Goal: Task Accomplishment & Management: Manage account settings

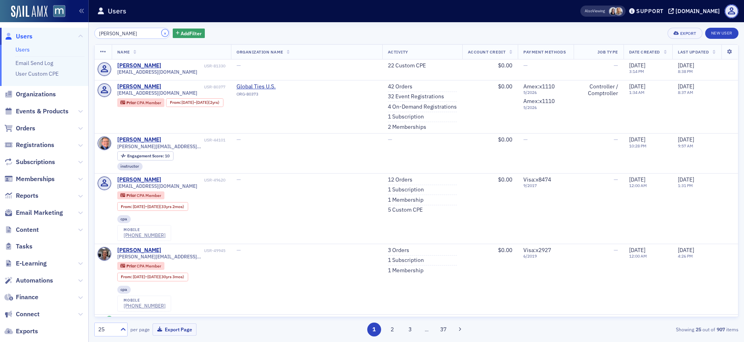
click at [162, 32] on button "×" at bounding box center [165, 32] width 7 height 7
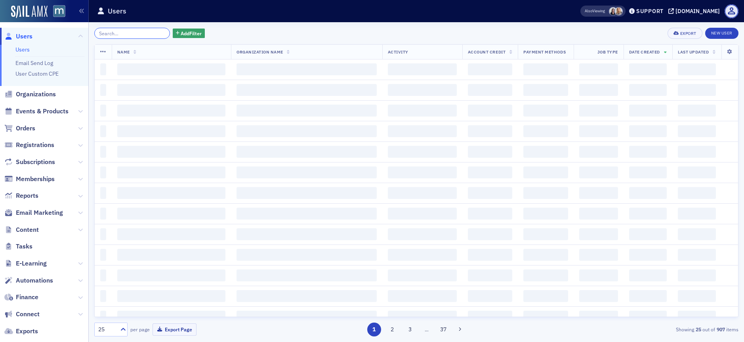
click at [143, 34] on input "search" at bounding box center [132, 33] width 76 height 11
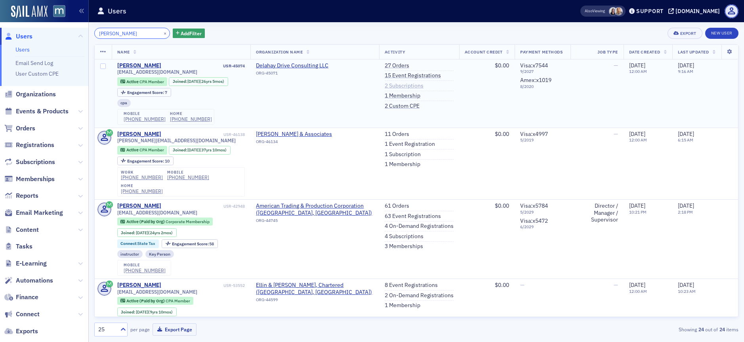
type input "[PERSON_NAME]"
click at [385, 88] on link "2 Subscriptions" at bounding box center [404, 85] width 39 height 7
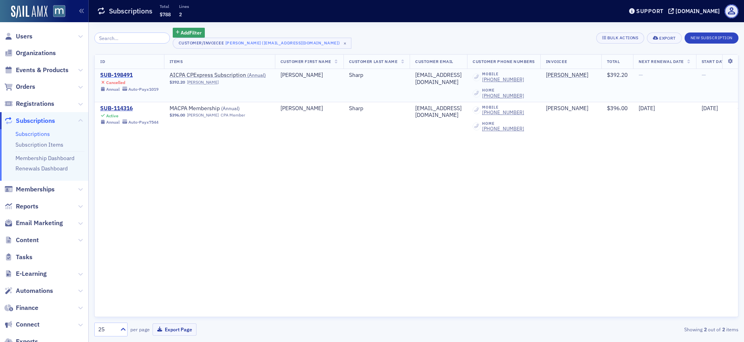
click at [118, 75] on div "SUB-198491" at bounding box center [129, 75] width 58 height 7
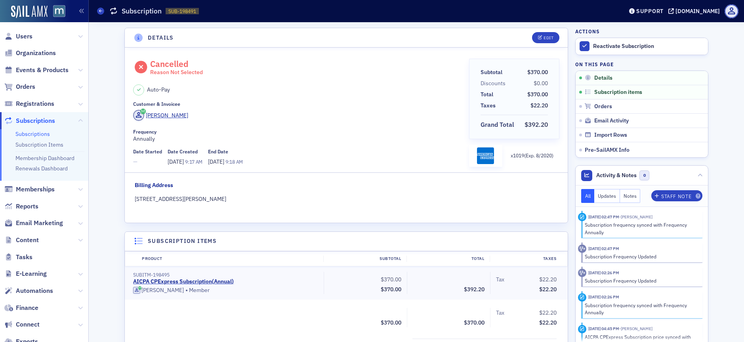
drag, startPoint x: 598, startPoint y: 49, endPoint x: 350, endPoint y: 70, distance: 248.1
click at [350, 70] on div "Details Edit Cancelled Reason Not Selected Auto-Pay Customer & Invoicee Lawson …" at bounding box center [416, 292] width 644 height 540
click at [620, 51] on button "Reactivate Subscription" at bounding box center [642, 46] width 132 height 17
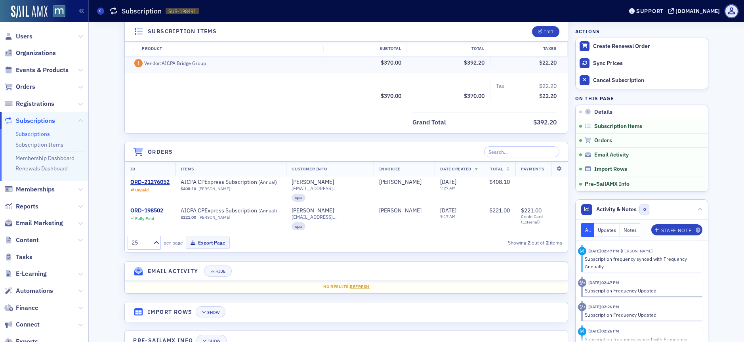
scroll to position [259, 0]
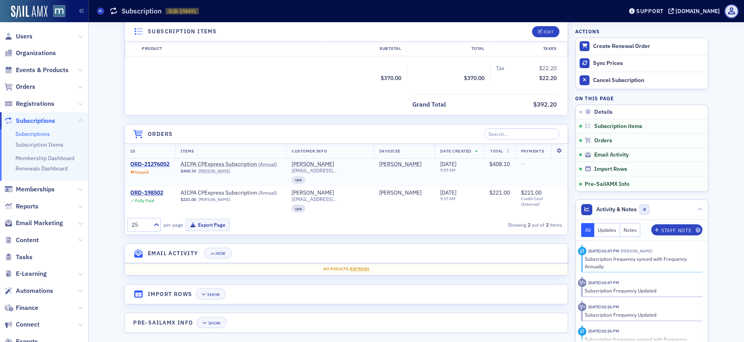
click at [145, 164] on div "ORD-21276052" at bounding box center [149, 164] width 39 height 7
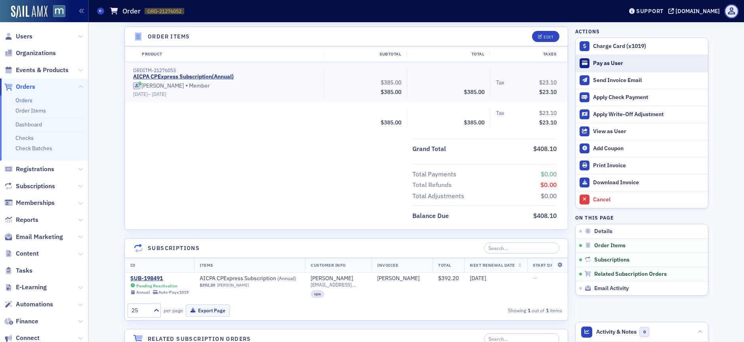
click at [613, 57] on button "Pay as User" at bounding box center [642, 63] width 132 height 17
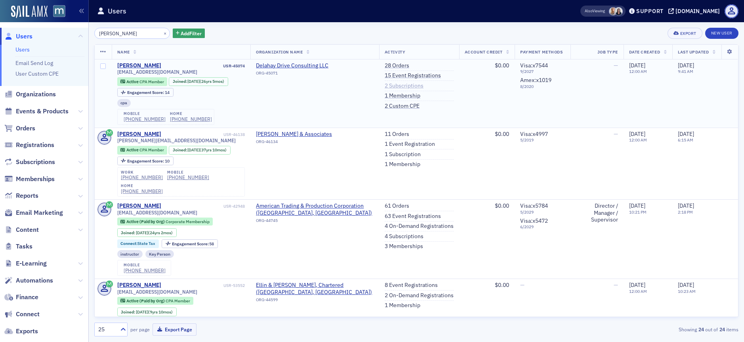
click at [385, 87] on link "2 Subscriptions" at bounding box center [404, 85] width 39 height 7
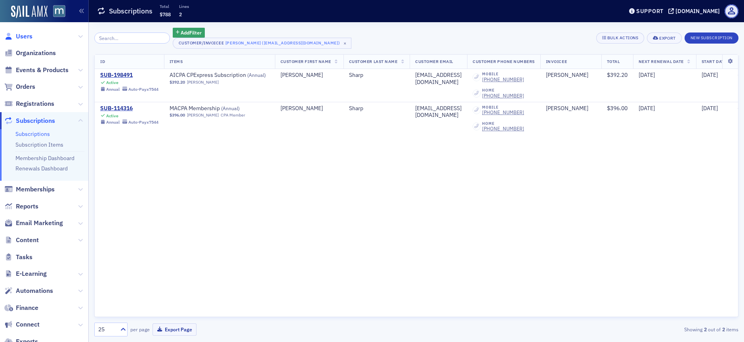
click at [26, 38] on span "Users" at bounding box center [24, 36] width 17 height 9
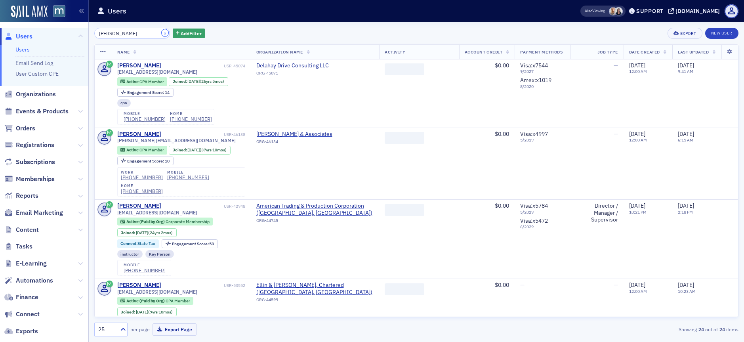
click at [162, 33] on button "×" at bounding box center [165, 32] width 7 height 7
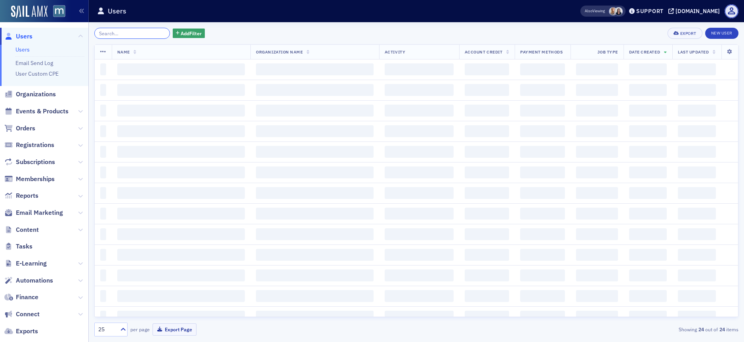
click at [136, 35] on input "search" at bounding box center [132, 33] width 76 height 11
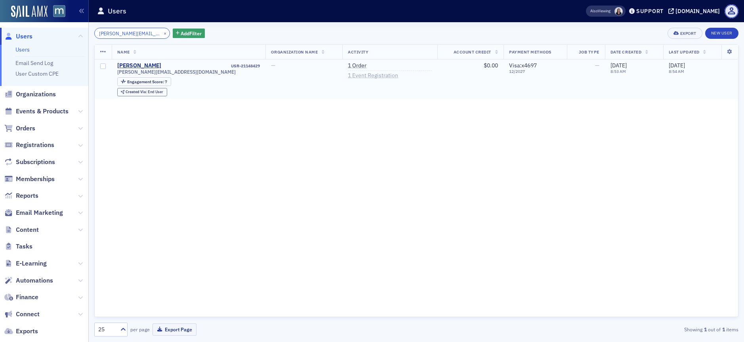
type input "marlene@fa-cpas.com"
click at [348, 78] on link "1 Event Registration" at bounding box center [373, 75] width 50 height 7
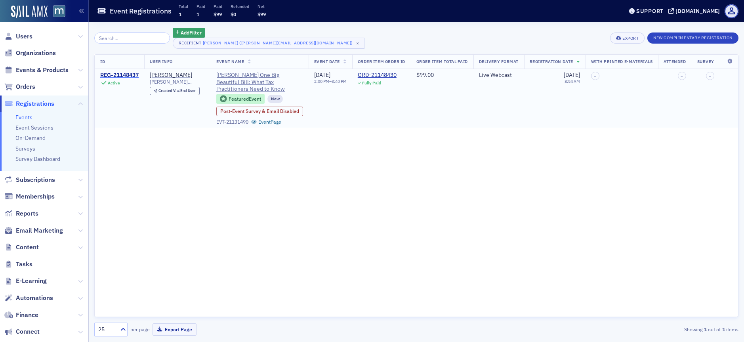
click at [116, 73] on div "REG-21148437" at bounding box center [119, 75] width 38 height 7
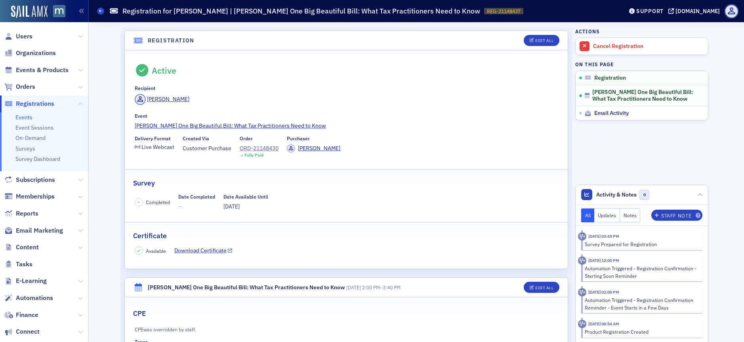
click at [192, 251] on link "Download Certificate" at bounding box center [203, 250] width 58 height 8
click at [27, 33] on span "Users" at bounding box center [24, 36] width 17 height 9
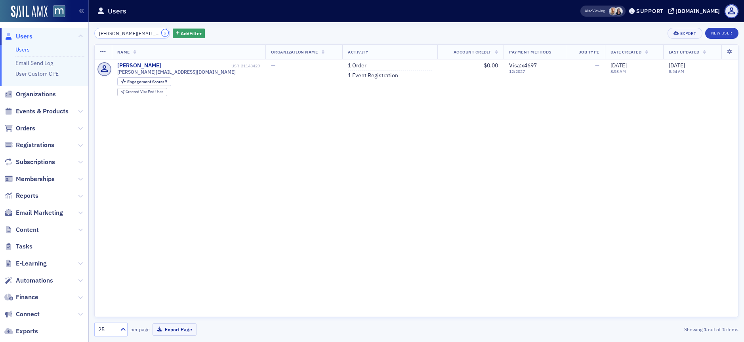
click at [162, 34] on button "×" at bounding box center [165, 32] width 7 height 7
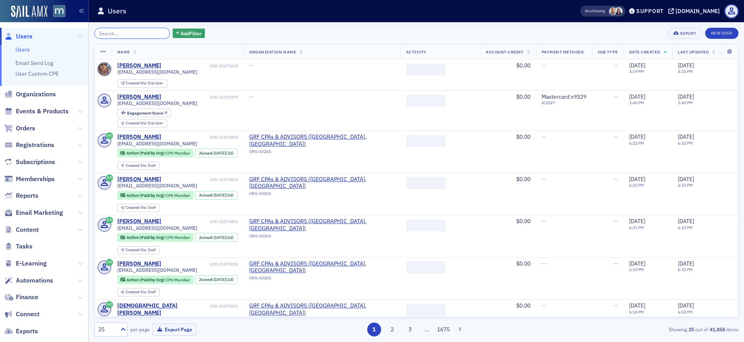
click at [124, 31] on input "search" at bounding box center [132, 33] width 76 height 11
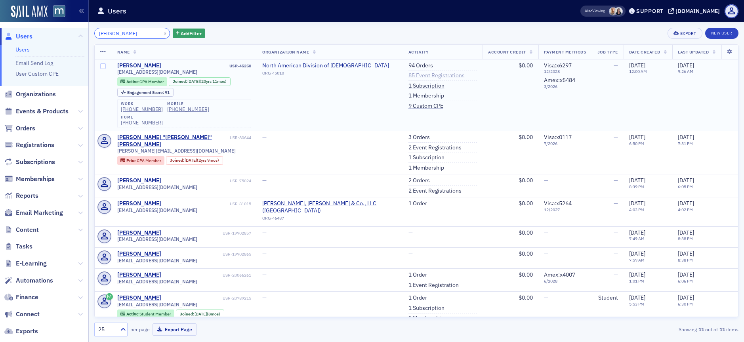
type input "[PERSON_NAME]"
click at [429, 76] on link "85 Event Registrations" at bounding box center [437, 75] width 56 height 7
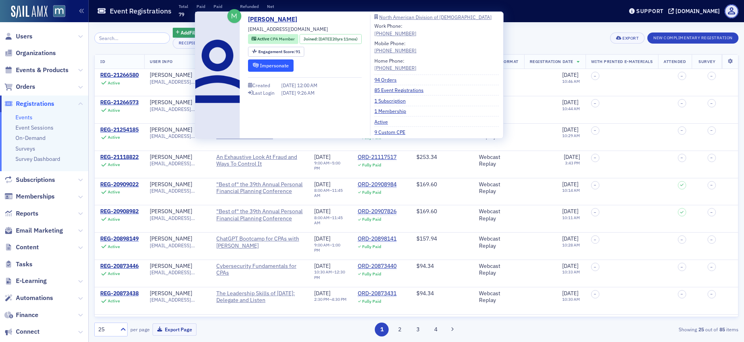
click at [278, 68] on button "Impersonate" at bounding box center [271, 65] width 46 height 12
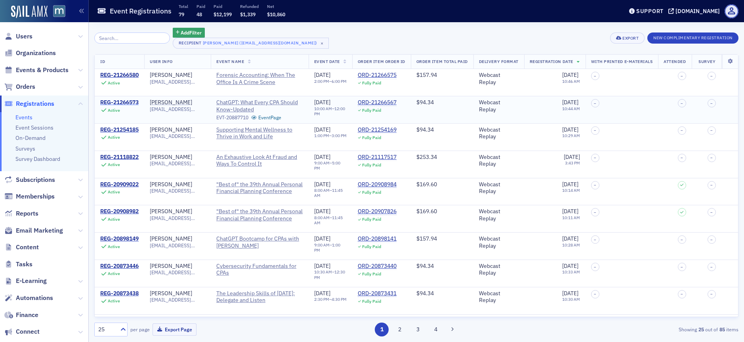
click at [130, 103] on div "REG-21266573" at bounding box center [119, 102] width 38 height 7
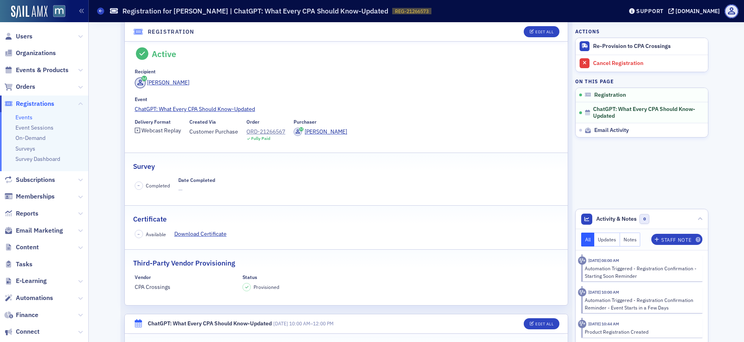
scroll to position [32, 0]
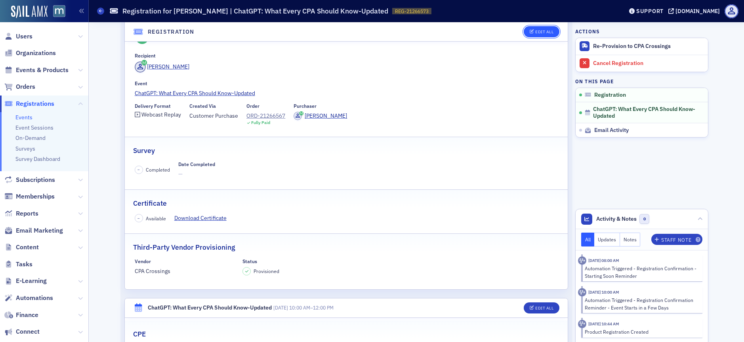
click at [536, 27] on button "Edit All" at bounding box center [542, 31] width 36 height 11
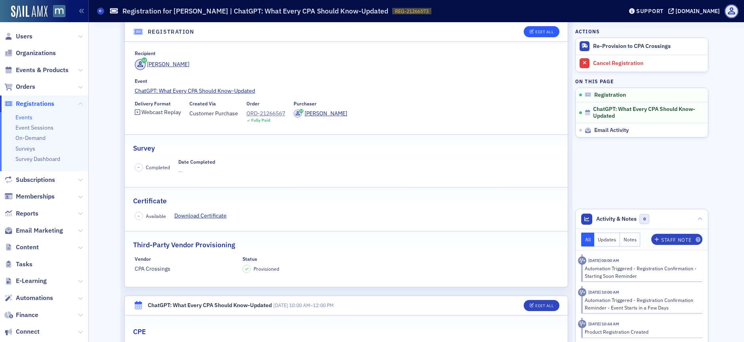
scroll to position [21, 0]
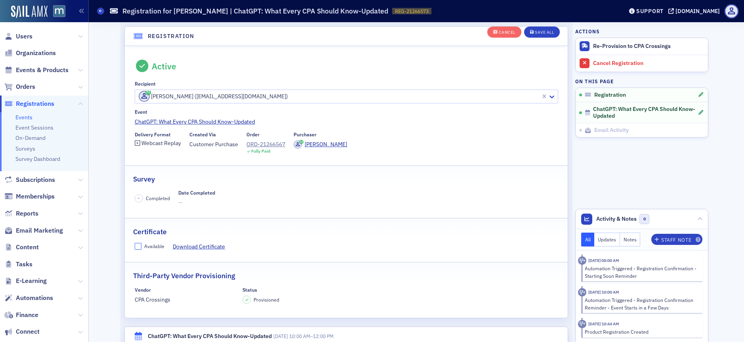
click at [135, 245] on input "Available" at bounding box center [138, 246] width 7 height 7
checkbox input "true"
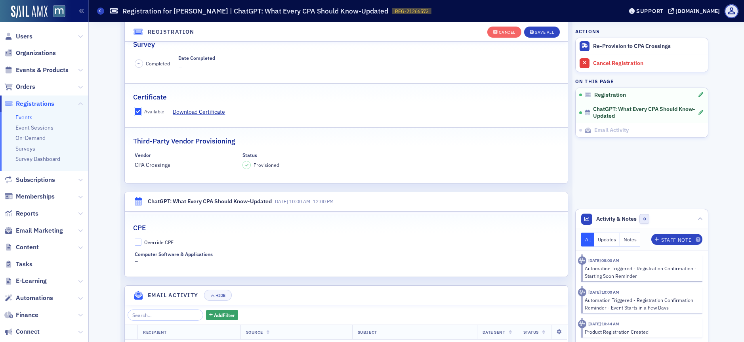
scroll to position [0, 0]
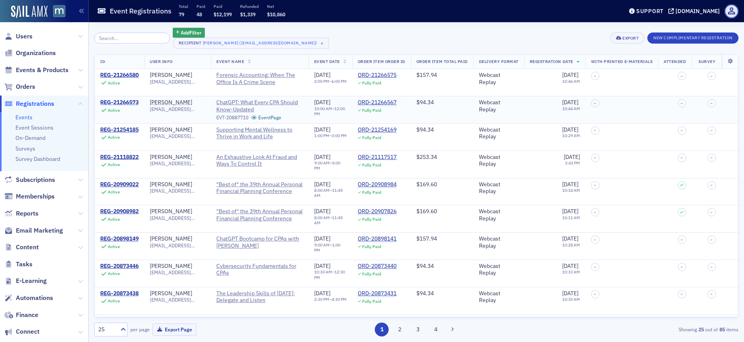
click at [120, 102] on div "REG-21266573" at bounding box center [119, 102] width 38 height 7
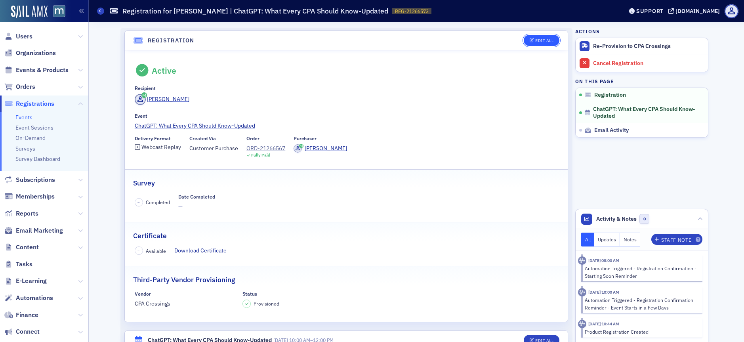
click at [532, 45] on button "Edit All" at bounding box center [542, 40] width 36 height 11
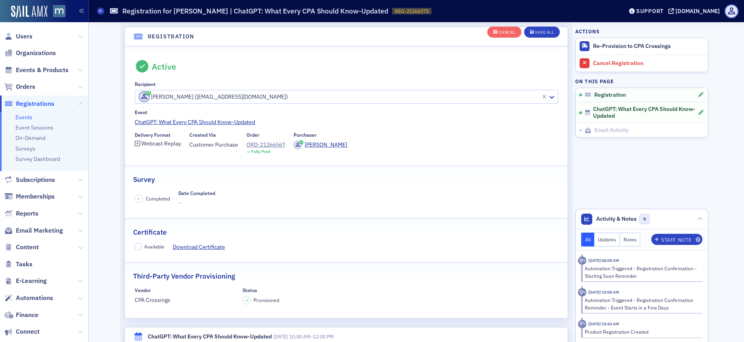
scroll to position [21, 0]
click at [135, 246] on input "Available" at bounding box center [138, 246] width 7 height 7
checkbox input "true"
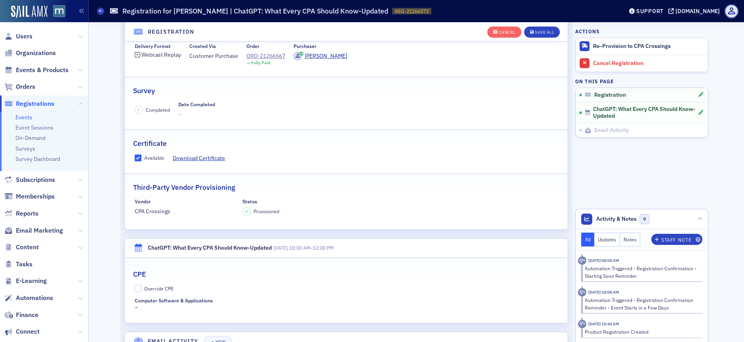
scroll to position [147, 0]
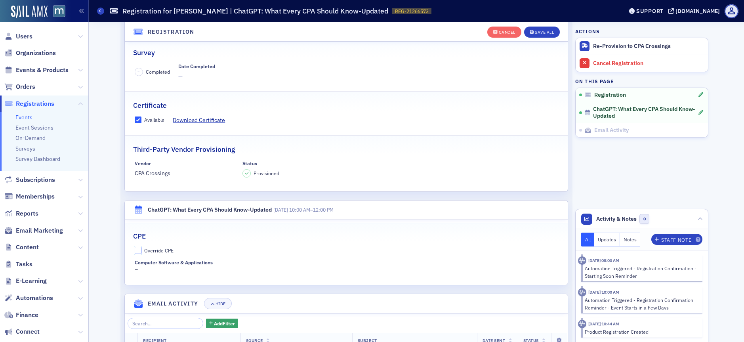
click at [135, 250] on input "Override CPE" at bounding box center [138, 250] width 7 height 7
checkbox input "true"
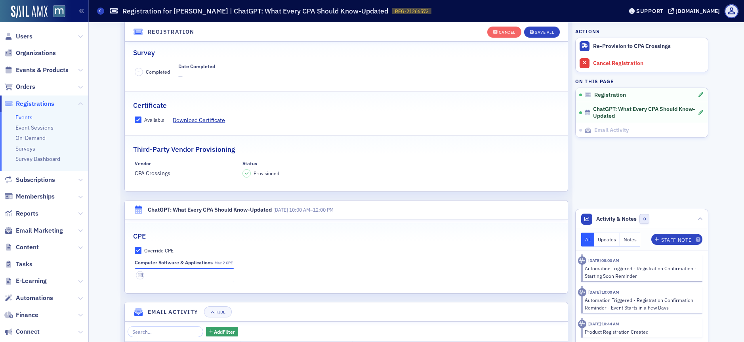
click at [176, 275] on input "text" at bounding box center [185, 275] width 100 height 14
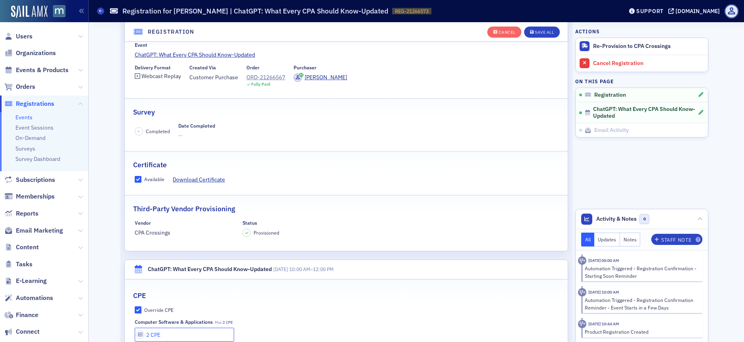
scroll to position [34, 0]
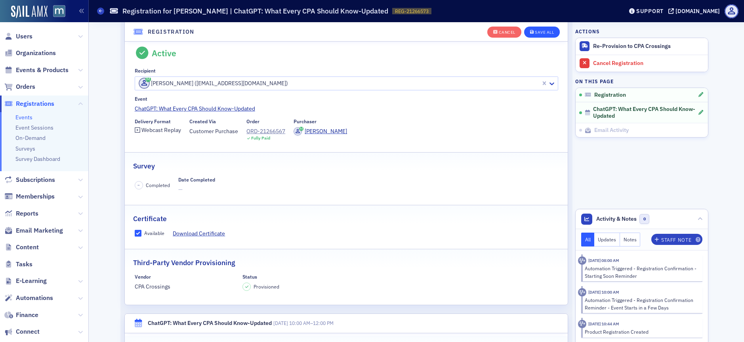
type input "2 CPE"
click at [537, 32] on div "Save All" at bounding box center [544, 32] width 19 height 4
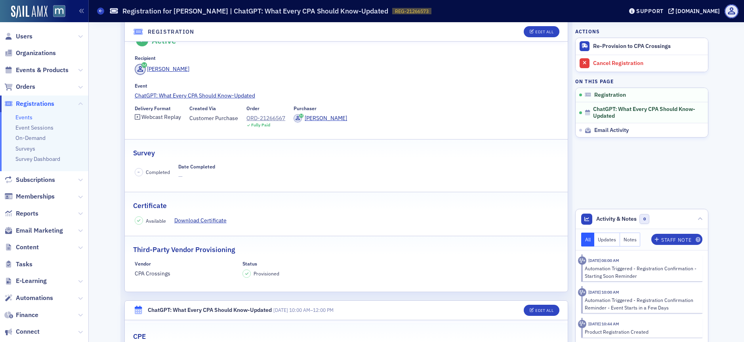
scroll to position [44, 0]
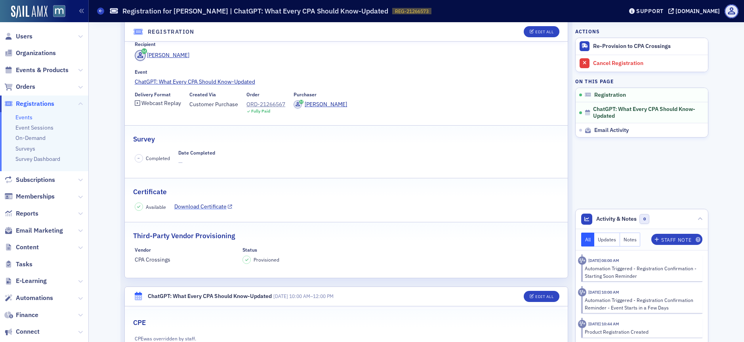
click at [191, 204] on link "Download Certificate" at bounding box center [203, 206] width 58 height 8
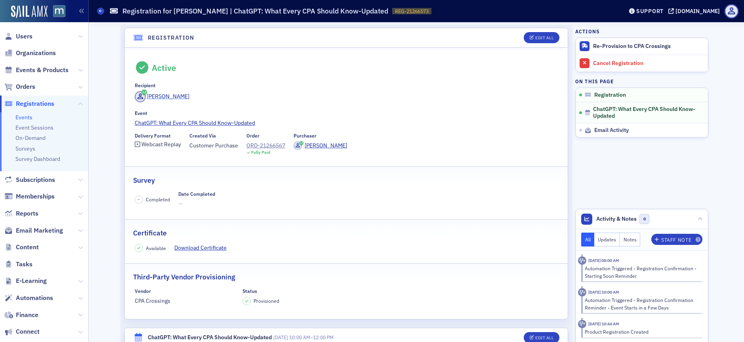
scroll to position [0, 0]
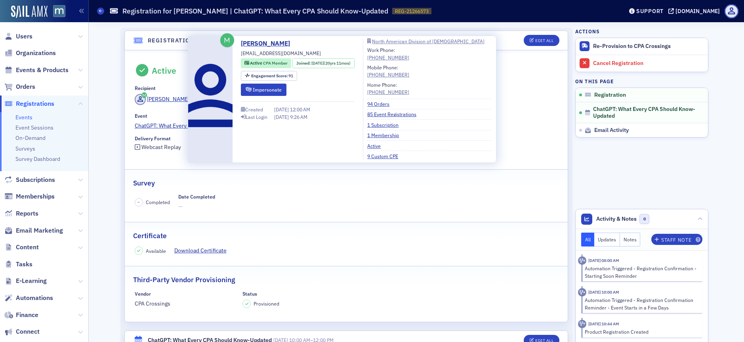
click at [264, 55] on span "[EMAIL_ADDRESS][DOMAIN_NAME]" at bounding box center [281, 53] width 80 height 7
copy div "[EMAIL_ADDRESS][DOMAIN_NAME]"
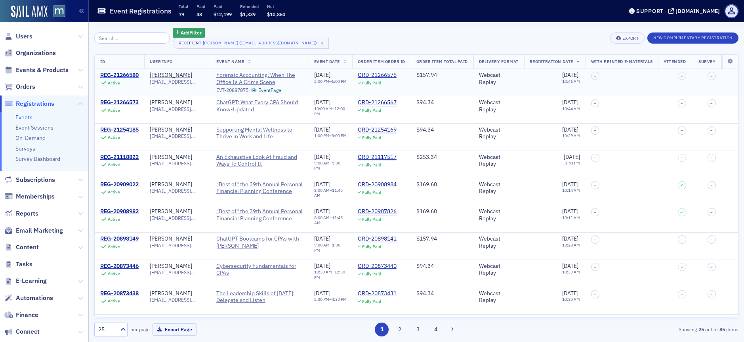
click at [121, 76] on div "REG-21266580" at bounding box center [119, 75] width 38 height 7
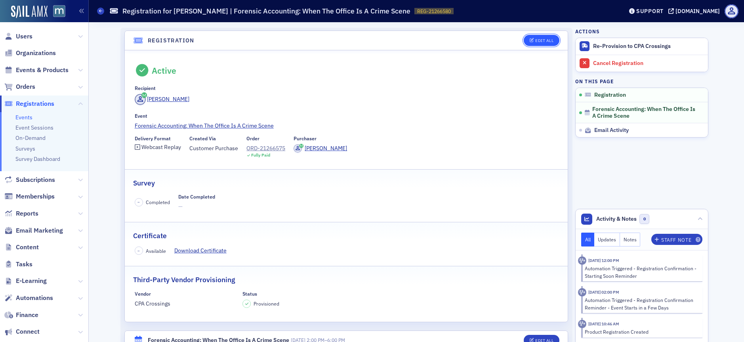
click at [538, 39] on div "Edit All" at bounding box center [544, 40] width 18 height 4
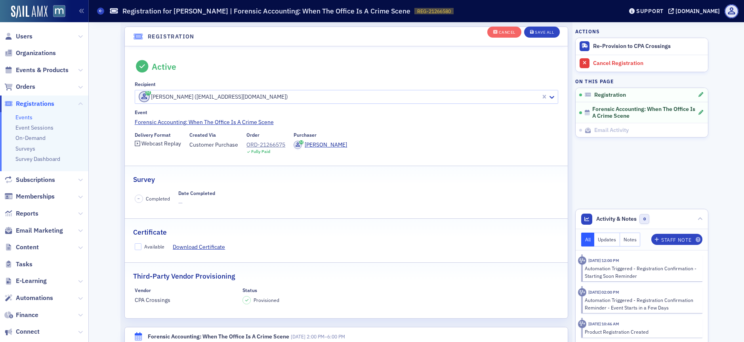
scroll to position [21, 0]
click at [135, 247] on input "Available" at bounding box center [138, 246] width 7 height 7
checkbox input "true"
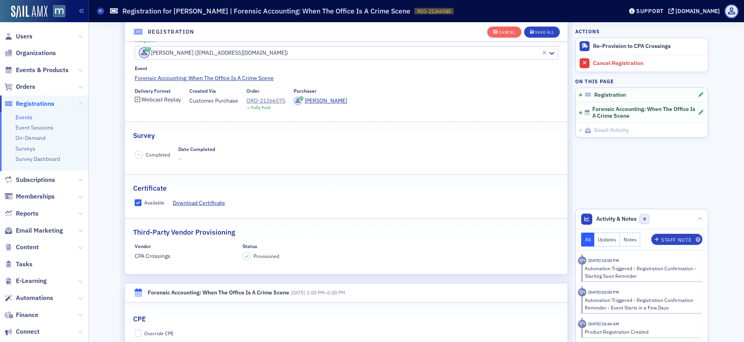
scroll to position [164, 0]
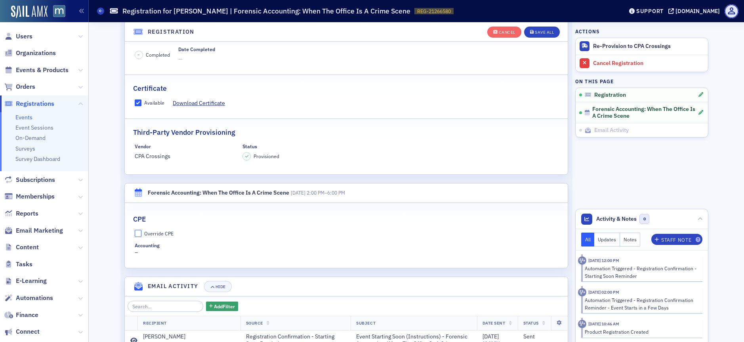
click at [135, 233] on input "Override CPE" at bounding box center [138, 233] width 7 height 7
checkbox input "true"
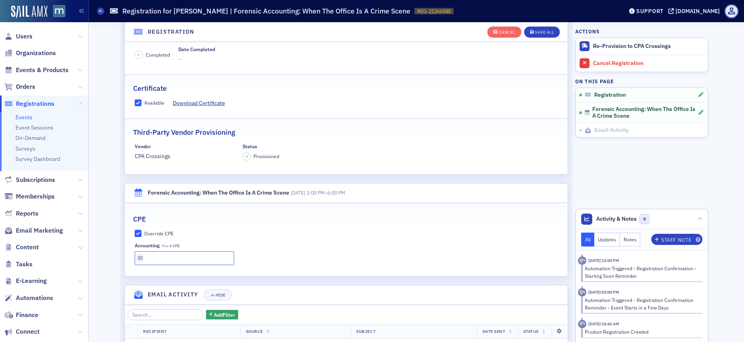
click at [168, 257] on input "text" at bounding box center [185, 258] width 100 height 14
type input "4 CPE"
click at [541, 26] on div "Cancel Save All" at bounding box center [523, 32] width 73 height 17
click at [543, 29] on button "Save All" at bounding box center [542, 32] width 36 height 11
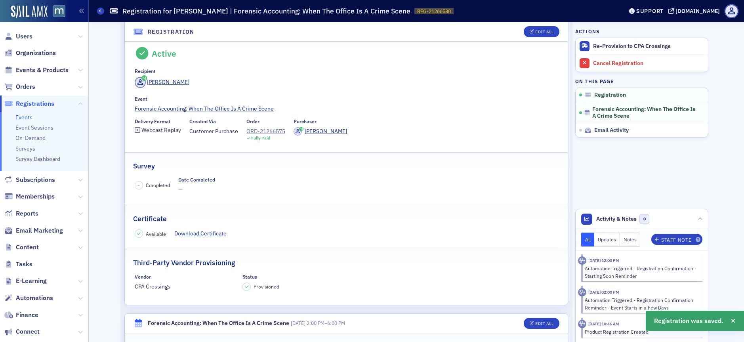
scroll to position [0, 0]
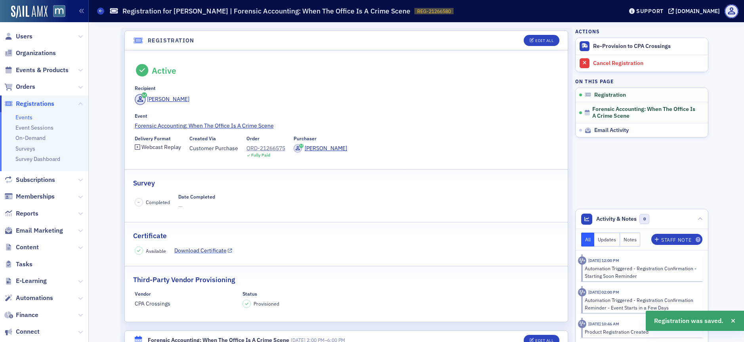
click at [180, 249] on link "Download Certificate" at bounding box center [203, 250] width 58 height 8
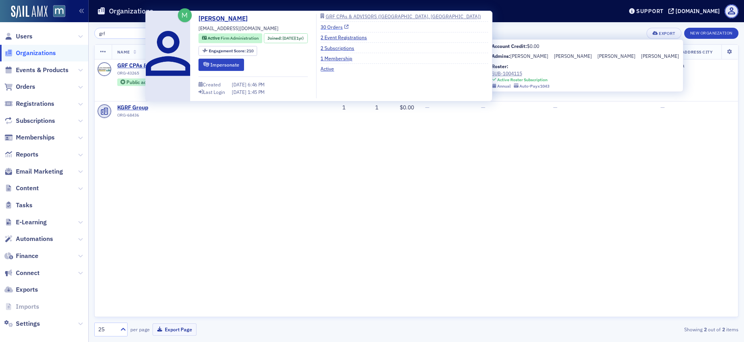
click at [349, 26] on link "30 Orders" at bounding box center [335, 26] width 28 height 7
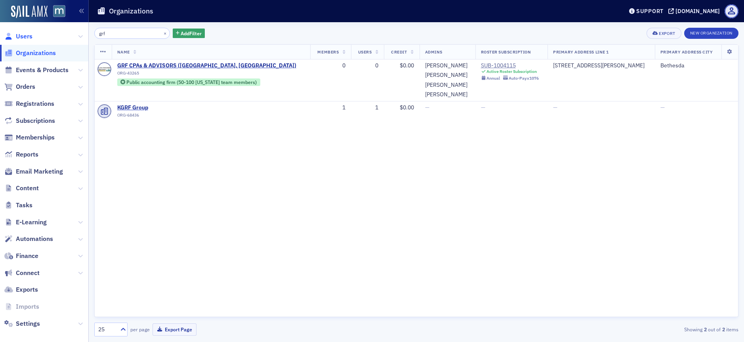
click at [28, 36] on span "Users" at bounding box center [24, 36] width 17 height 9
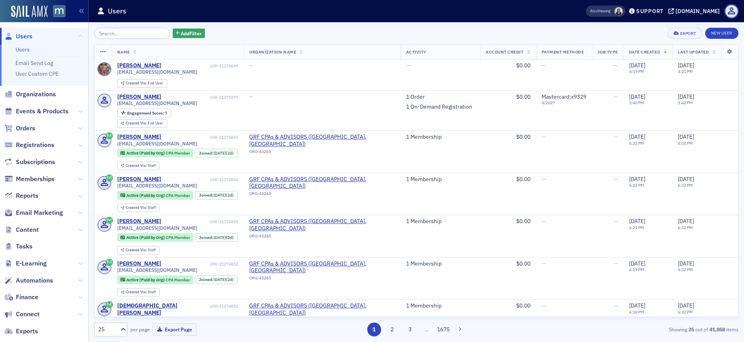
click at [139, 36] on input "search" at bounding box center [132, 33] width 76 height 11
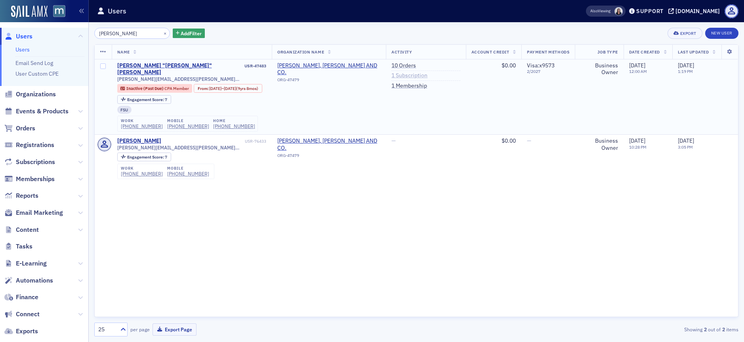
type input "tyner"
click at [401, 78] on link "1 Subscription" at bounding box center [409, 75] width 36 height 7
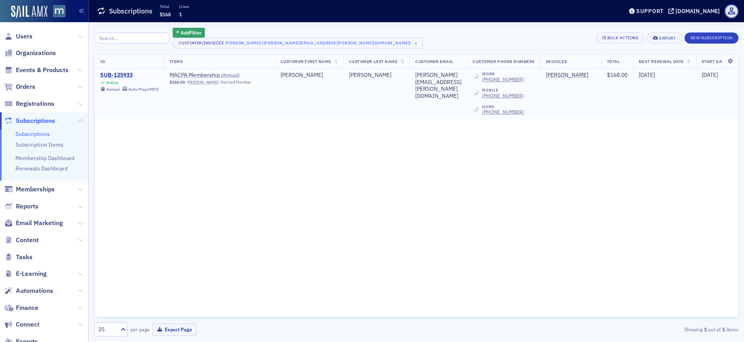
click at [132, 74] on div "SUB-135933" at bounding box center [129, 75] width 58 height 7
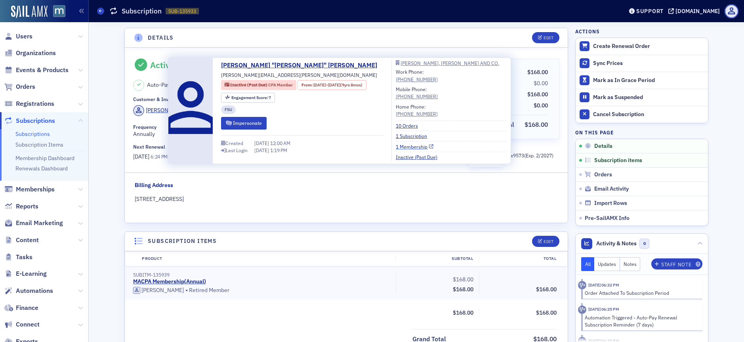
click at [420, 145] on link "1 Membership" at bounding box center [415, 146] width 38 height 7
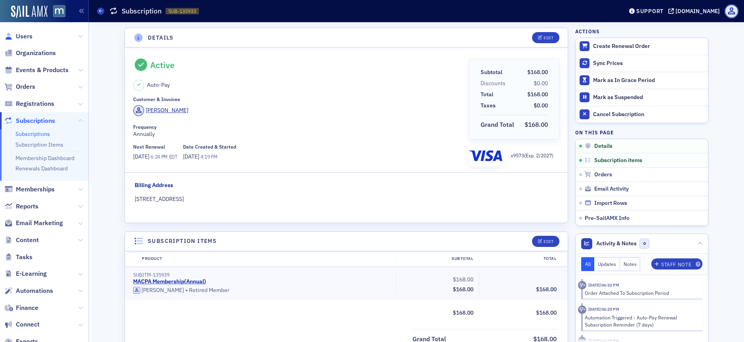
click at [15, 34] on link "Users" at bounding box center [18, 36] width 28 height 9
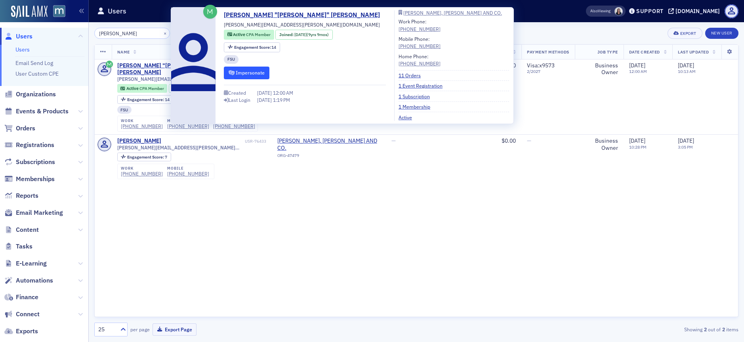
click at [237, 73] on button "Impersonate" at bounding box center [247, 73] width 46 height 12
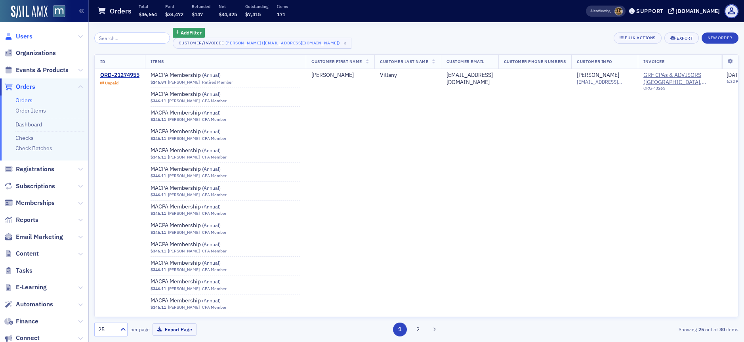
click at [25, 35] on span "Users" at bounding box center [24, 36] width 17 height 9
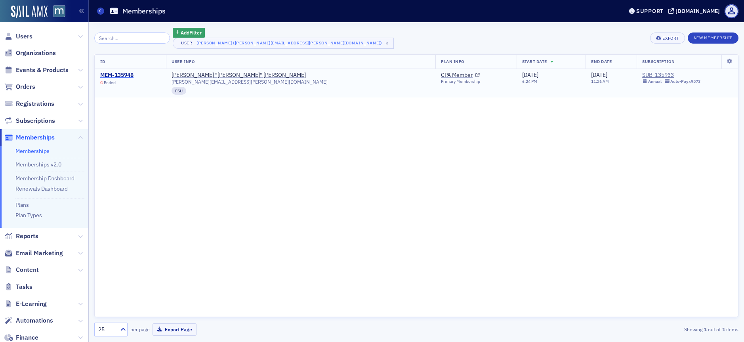
click at [118, 75] on div "MEM-135948" at bounding box center [116, 75] width 33 height 7
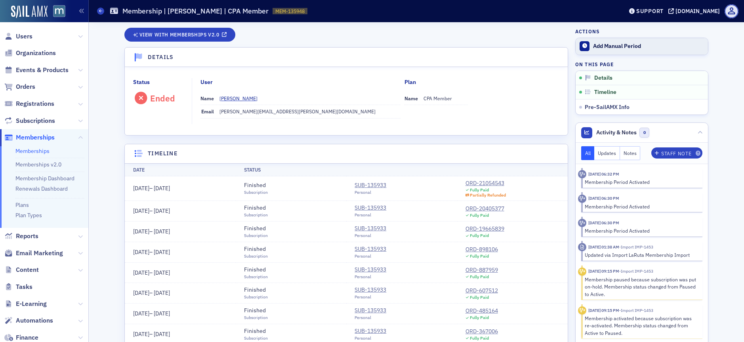
click at [598, 45] on div "Add Manual Period" at bounding box center [648, 46] width 111 height 7
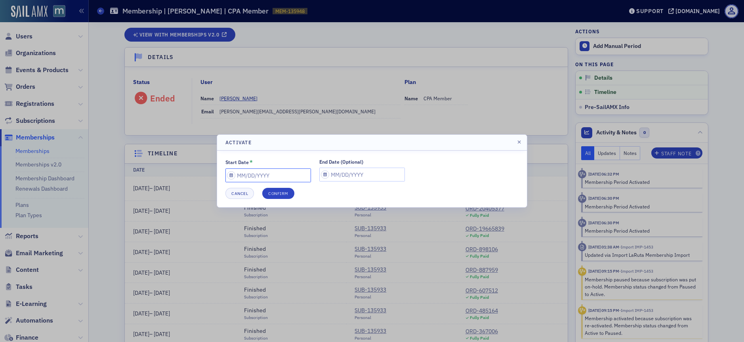
select select "7"
select select "2025"
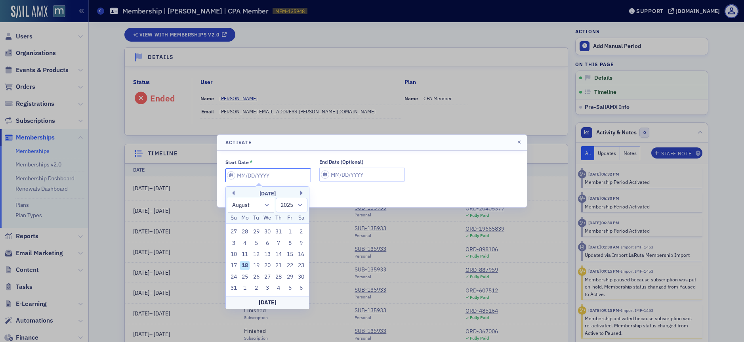
click at [232, 173] on input "Start Date *" at bounding box center [268, 175] width 86 height 14
click at [271, 204] on select "January February March April May June July August September October November De…" at bounding box center [251, 205] width 47 height 15
select select "6"
click at [228, 198] on select "January February March April May June July August September October November De…" at bounding box center [251, 205] width 47 height 15
click at [256, 231] on div "1" at bounding box center [257, 232] width 10 height 10
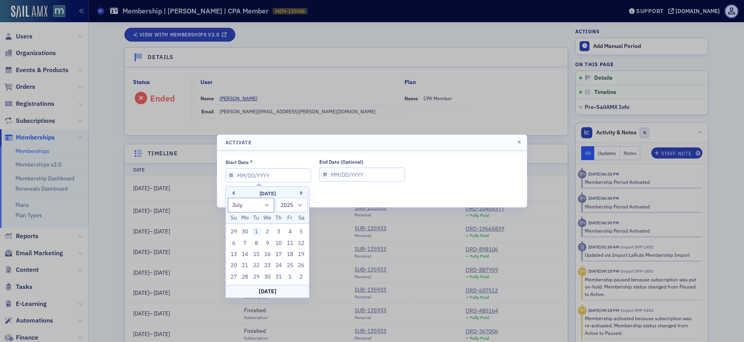
type input "07/01/2025"
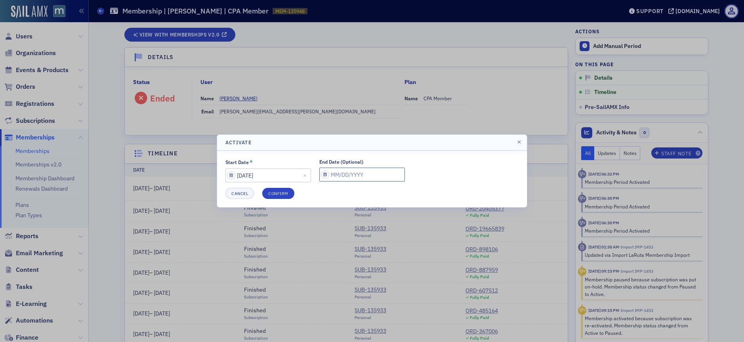
click at [319, 175] on input "End Date (Optional)" at bounding box center [362, 175] width 86 height 14
select select "7"
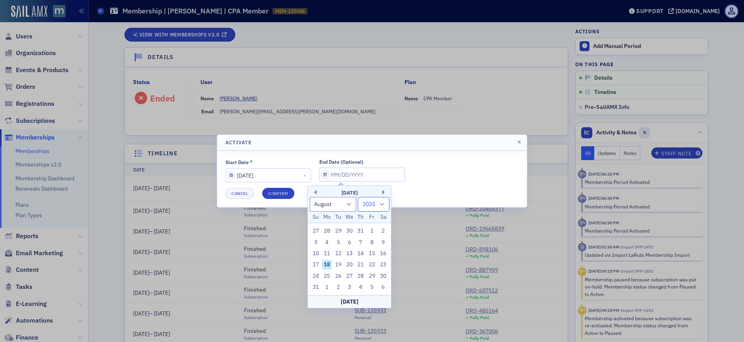
click at [382, 204] on select "1900 1901 1902 1903 1904 1905 1906 1907 1908 1909 1910 1911 1912 1913 1914 1915…" at bounding box center [374, 204] width 32 height 15
select select "2026"
click at [358, 197] on select "1900 1901 1902 1903 1904 1905 1906 1907 1908 1909 1910 1911 1912 1913 1914 1915…" at bounding box center [374, 204] width 32 height 15
click at [351, 206] on select "January February March April May June July August September October November De…" at bounding box center [333, 204] width 47 height 15
select select "6"
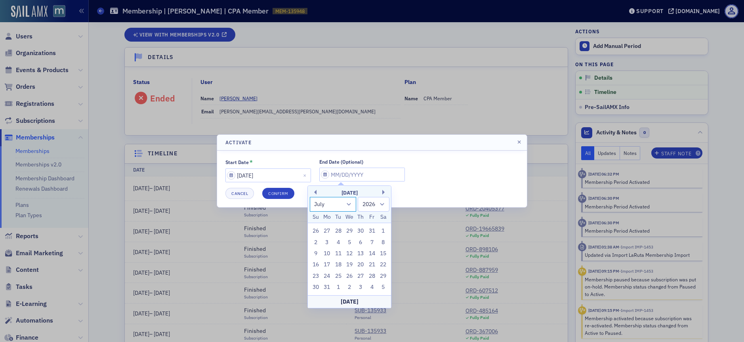
click at [310, 197] on select "January February March April May June July August September October November De…" at bounding box center [333, 204] width 47 height 15
click at [350, 229] on div "1" at bounding box center [350, 231] width 10 height 10
type input "07/01/2026"
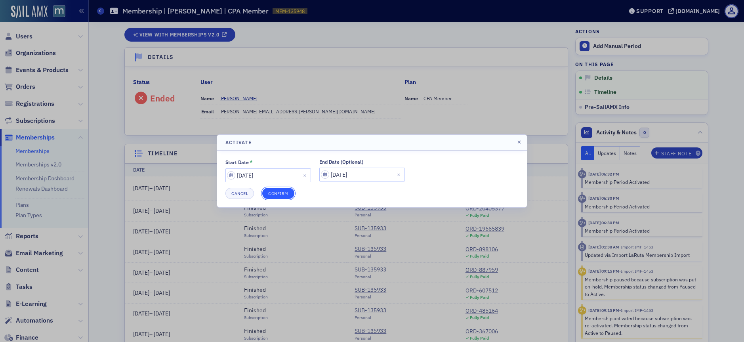
click at [284, 197] on button "Confirm" at bounding box center [278, 193] width 32 height 11
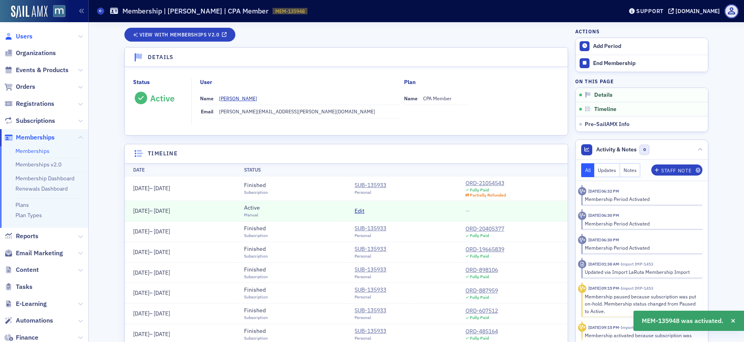
click at [28, 38] on span "Users" at bounding box center [24, 36] width 17 height 9
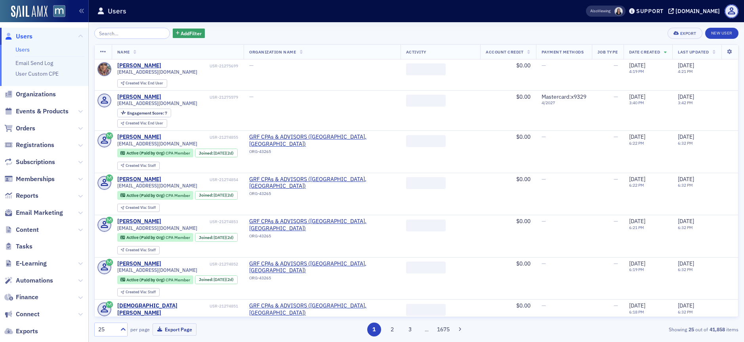
click at [132, 35] on input "search" at bounding box center [132, 33] width 76 height 11
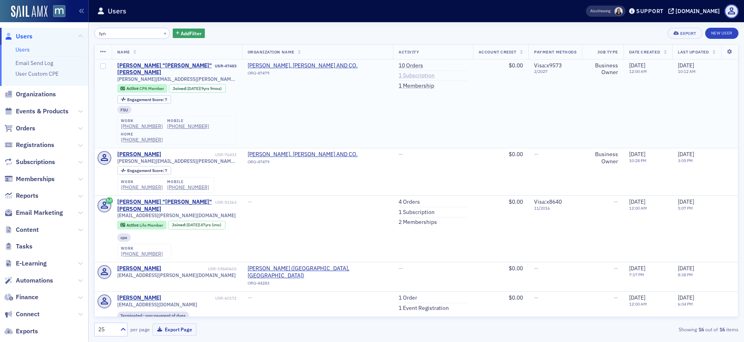
type input "tyn"
click at [399, 74] on link "1 Subscription" at bounding box center [417, 75] width 36 height 7
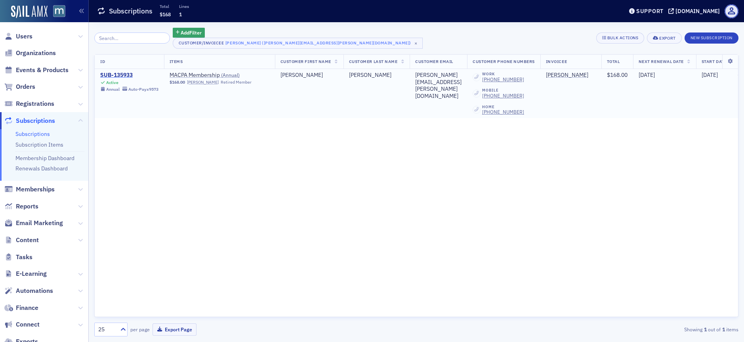
click at [128, 74] on div "SUB-135933" at bounding box center [129, 75] width 58 height 7
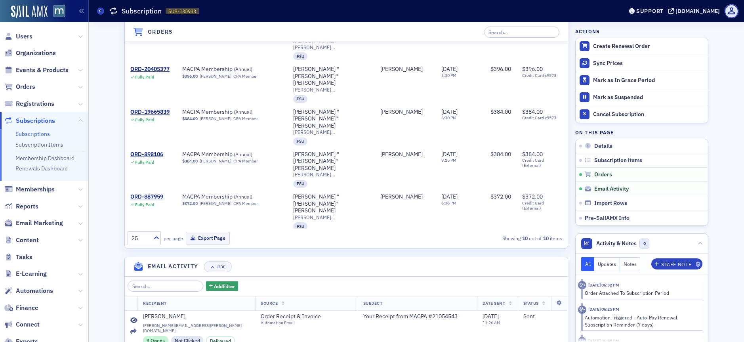
scroll to position [203, 0]
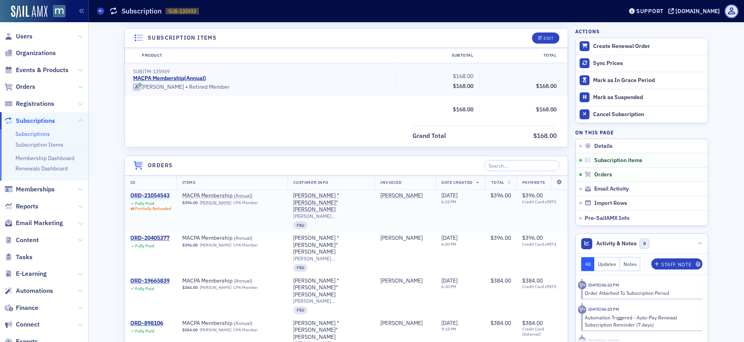
click at [153, 195] on div "ORD-21054543" at bounding box center [150, 195] width 41 height 7
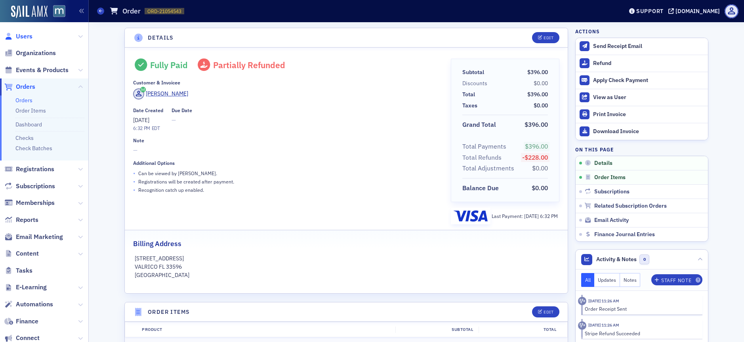
click at [27, 36] on span "Users" at bounding box center [24, 36] width 17 height 9
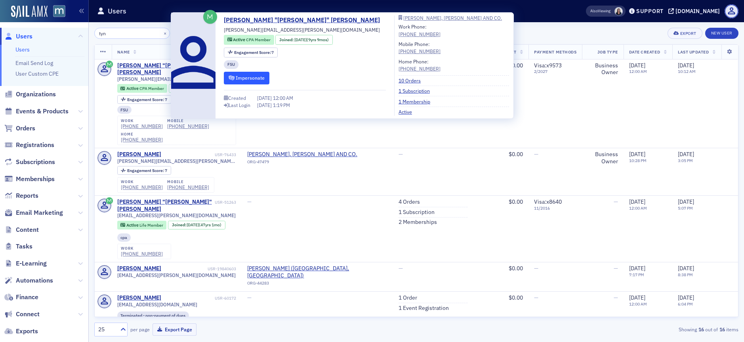
click at [256, 76] on button "Impersonate" at bounding box center [247, 78] width 46 height 12
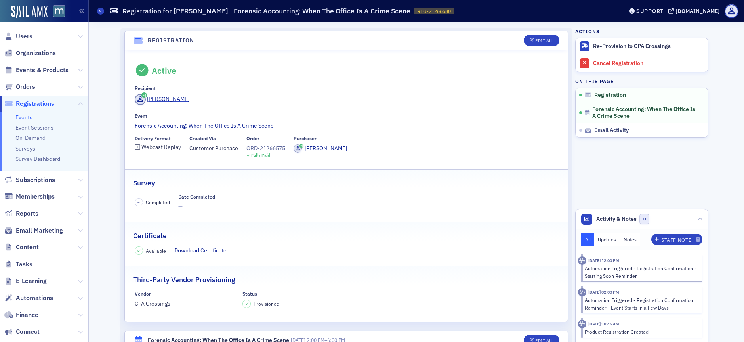
click at [24, 38] on span "Users" at bounding box center [24, 36] width 17 height 9
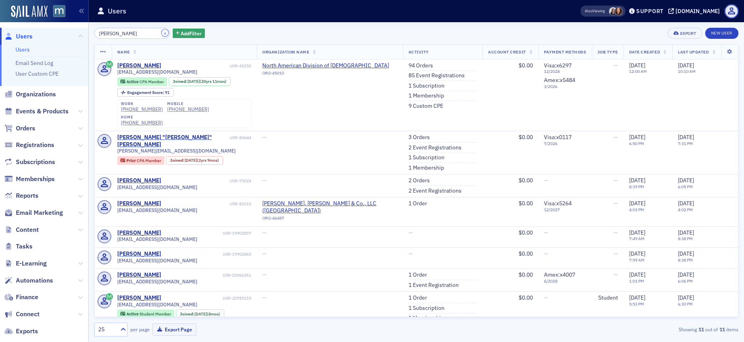
click at [162, 32] on button "×" at bounding box center [165, 32] width 7 height 7
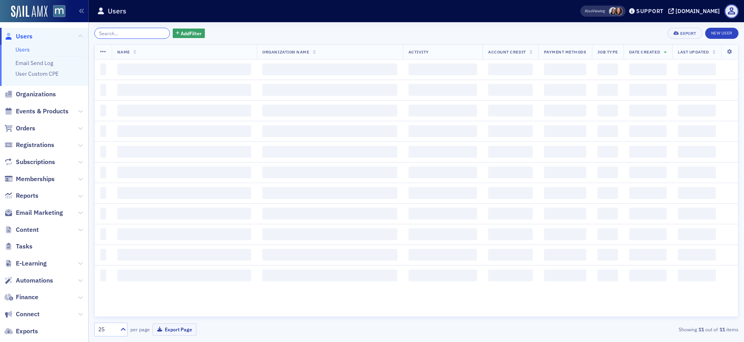
click at [142, 32] on input "search" at bounding box center [132, 33] width 76 height 11
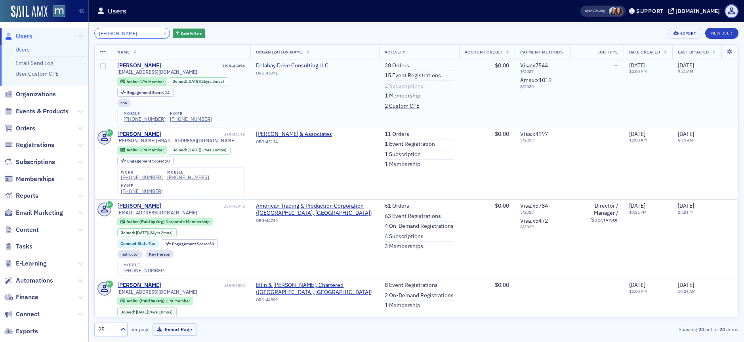
type input "[PERSON_NAME]"
click at [390, 86] on link "2 Subscriptions" at bounding box center [404, 85] width 39 height 7
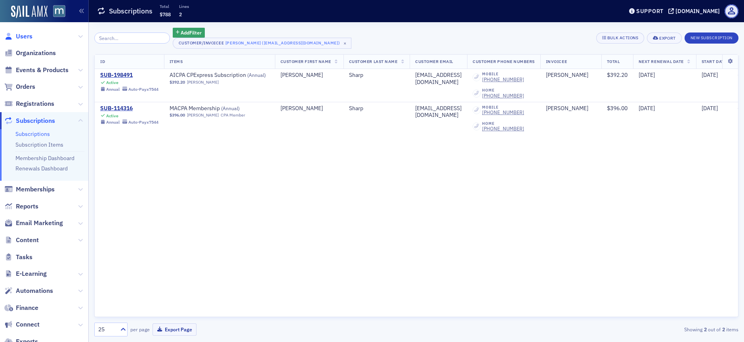
click at [27, 35] on span "Users" at bounding box center [24, 36] width 17 height 9
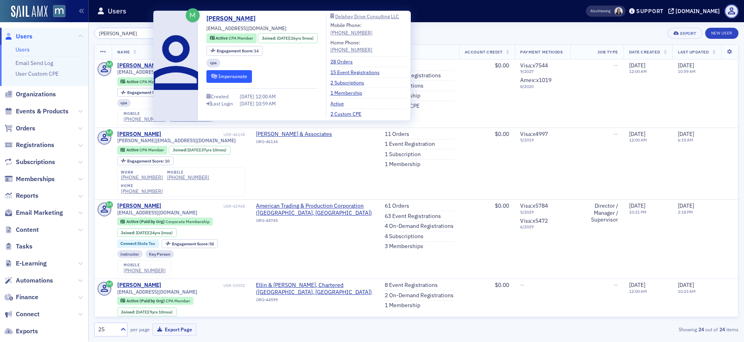
click at [219, 72] on button "Impersonate" at bounding box center [229, 76] width 46 height 12
